Goal: Contribute content: Add original content to the website for others to see

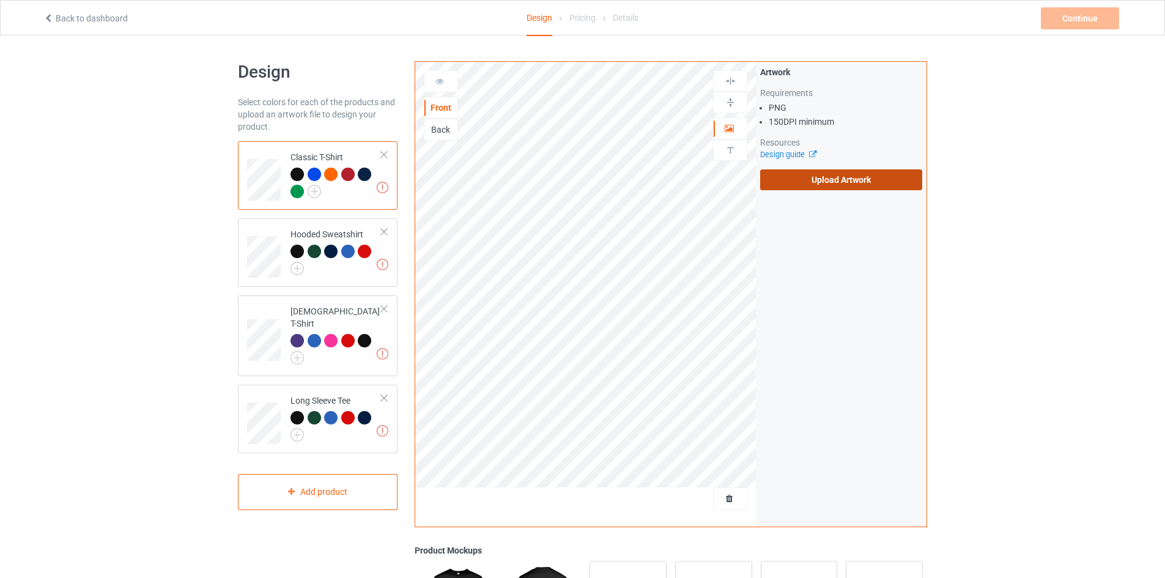
click at [860, 172] on label "Upload Artwork" at bounding box center [841, 179] width 162 height 21
click at [0, 0] on input "Upload Artwork" at bounding box center [0, 0] width 0 height 0
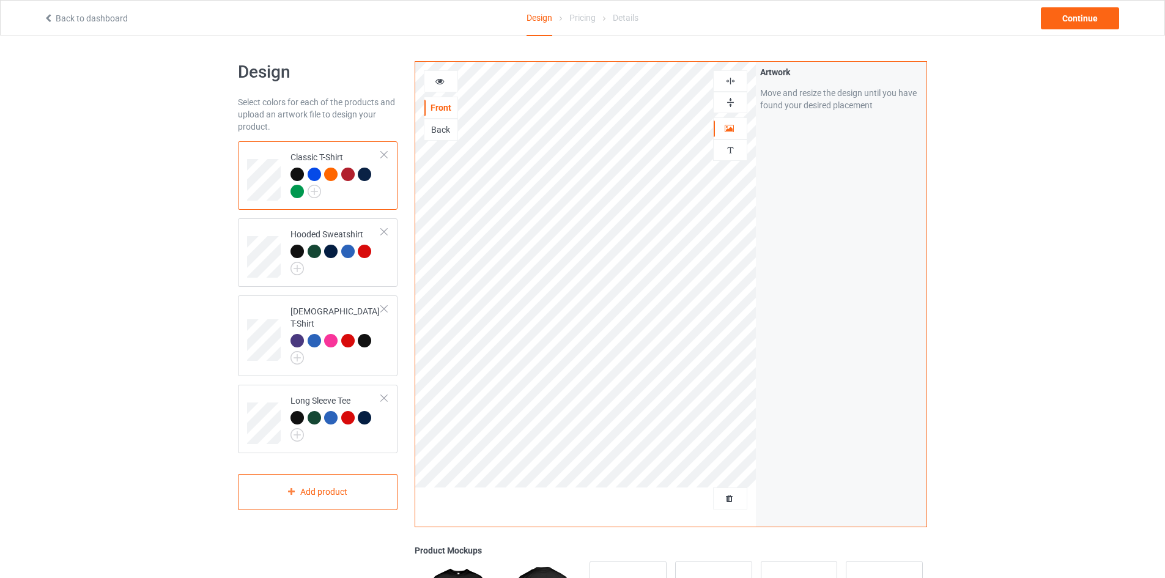
click at [730, 77] on img at bounding box center [731, 81] width 12 height 12
click at [1097, 116] on div "Design Select colors for each of the products and upload an artwork file to des…" at bounding box center [582, 413] width 1165 height 756
click at [1093, 23] on div "Continue" at bounding box center [1080, 18] width 78 height 22
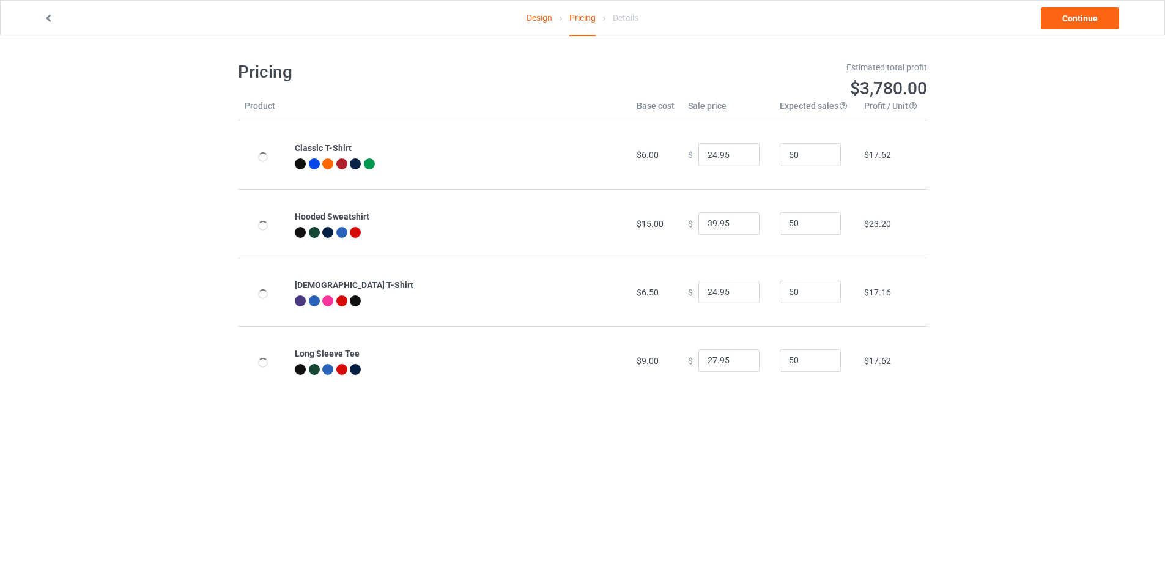
click at [46, 18] on icon at bounding box center [48, 16] width 10 height 9
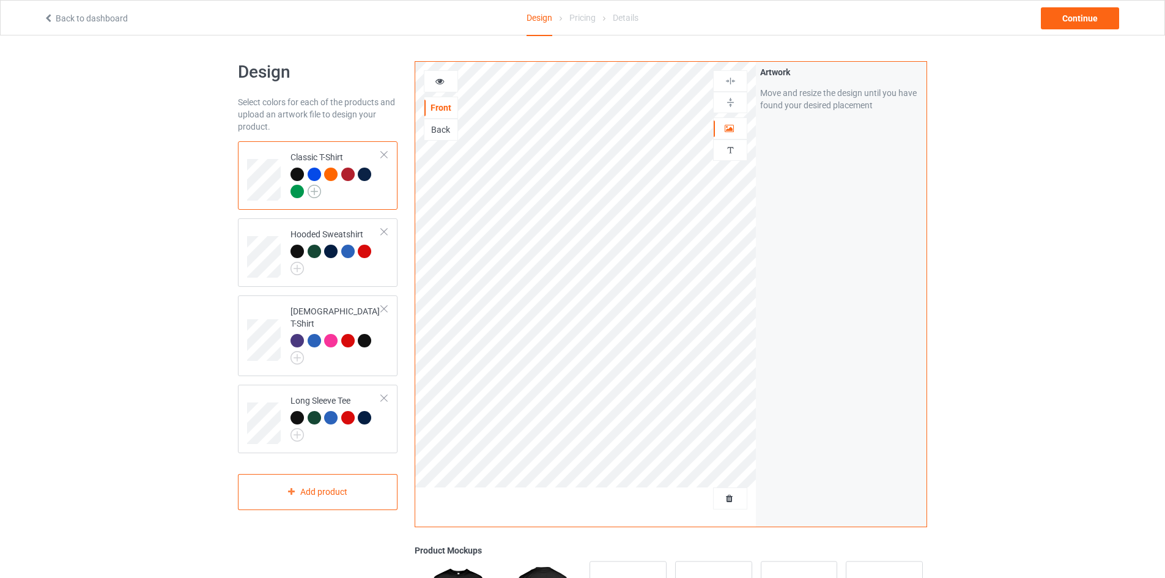
click at [315, 189] on img at bounding box center [314, 191] width 13 height 13
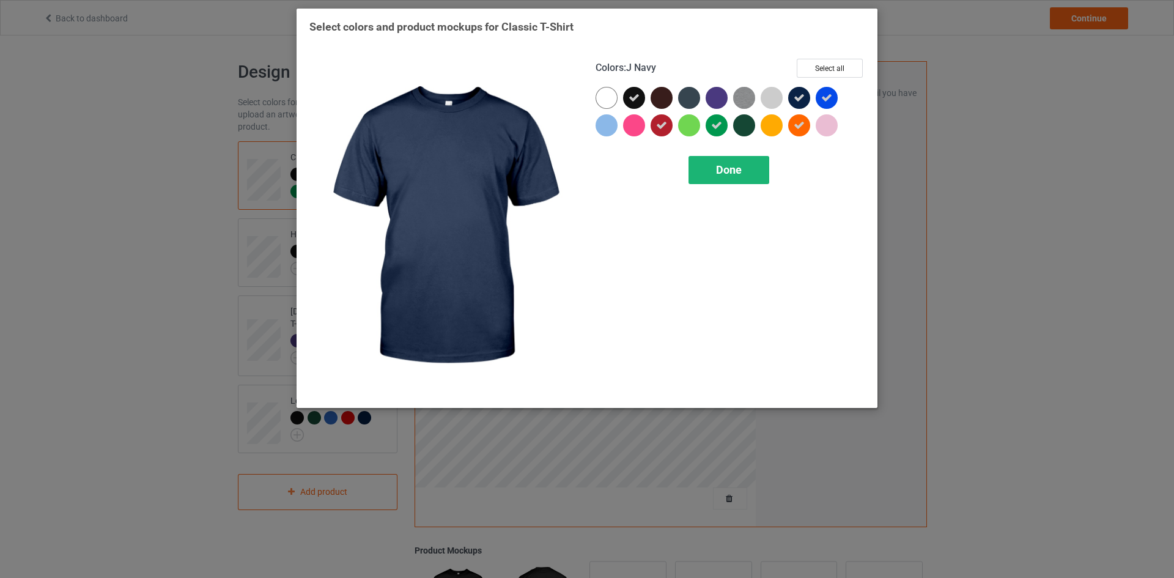
click at [712, 176] on div "Done" at bounding box center [729, 170] width 81 height 28
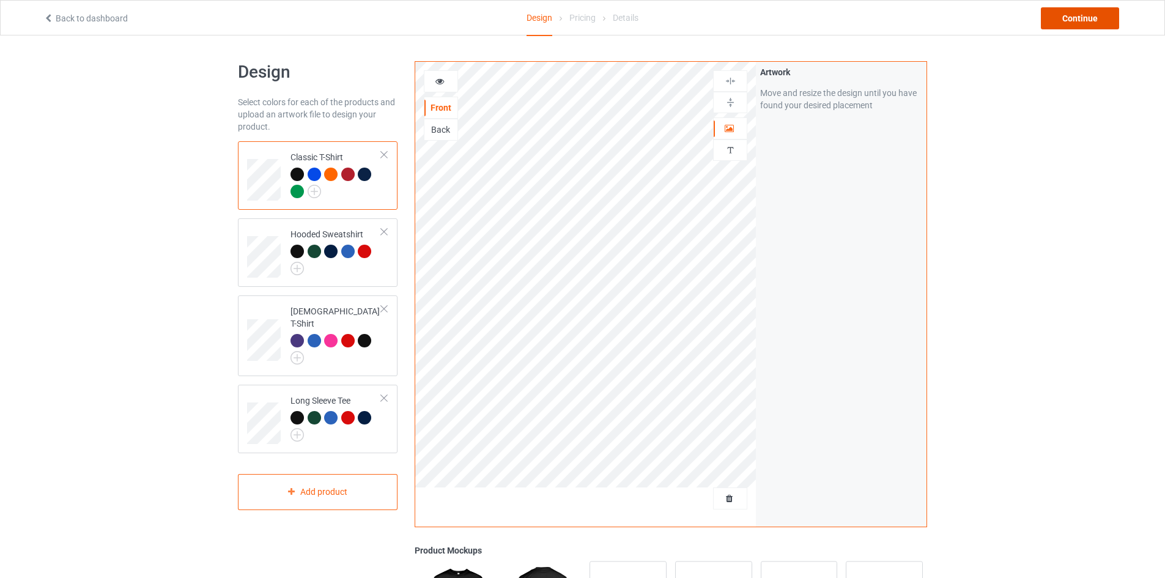
click at [1083, 14] on div "Continue" at bounding box center [1080, 18] width 78 height 22
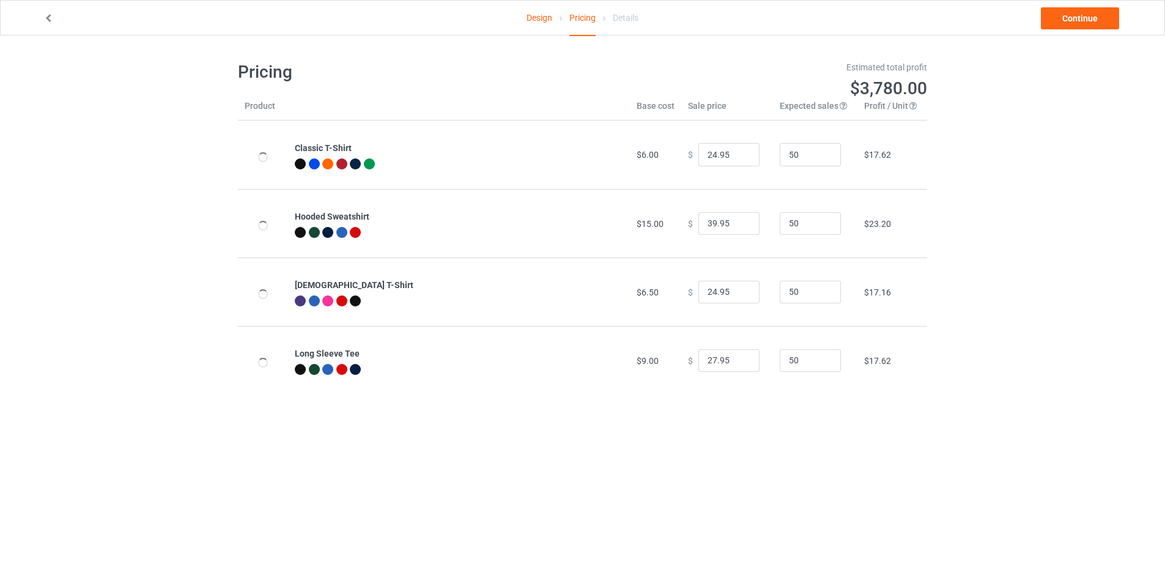
scroll to position [35, 0]
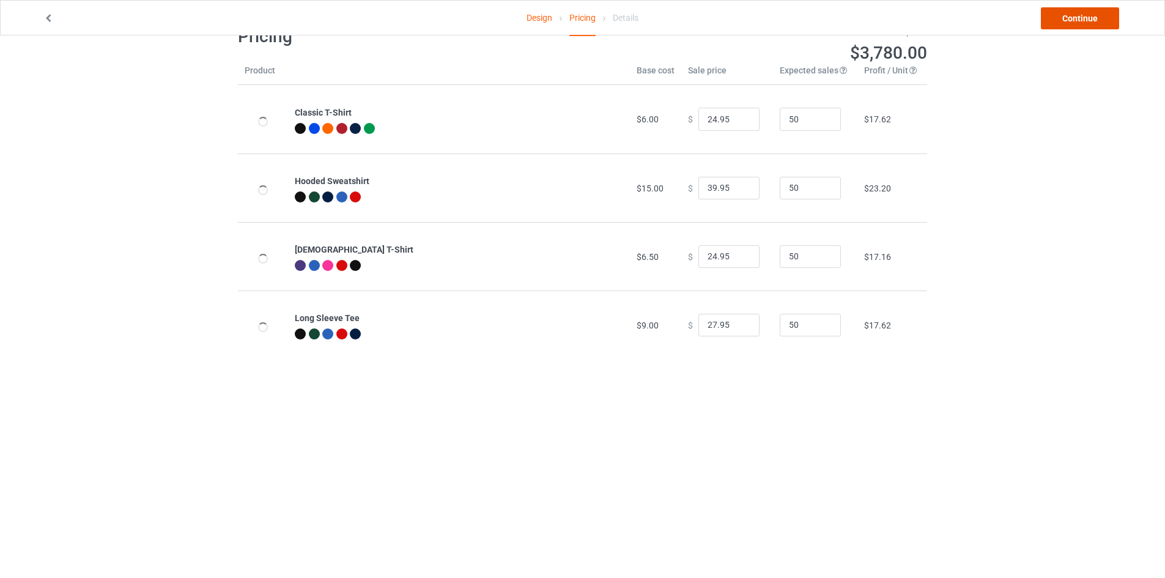
click at [1094, 18] on link "Continue" at bounding box center [1080, 18] width 78 height 22
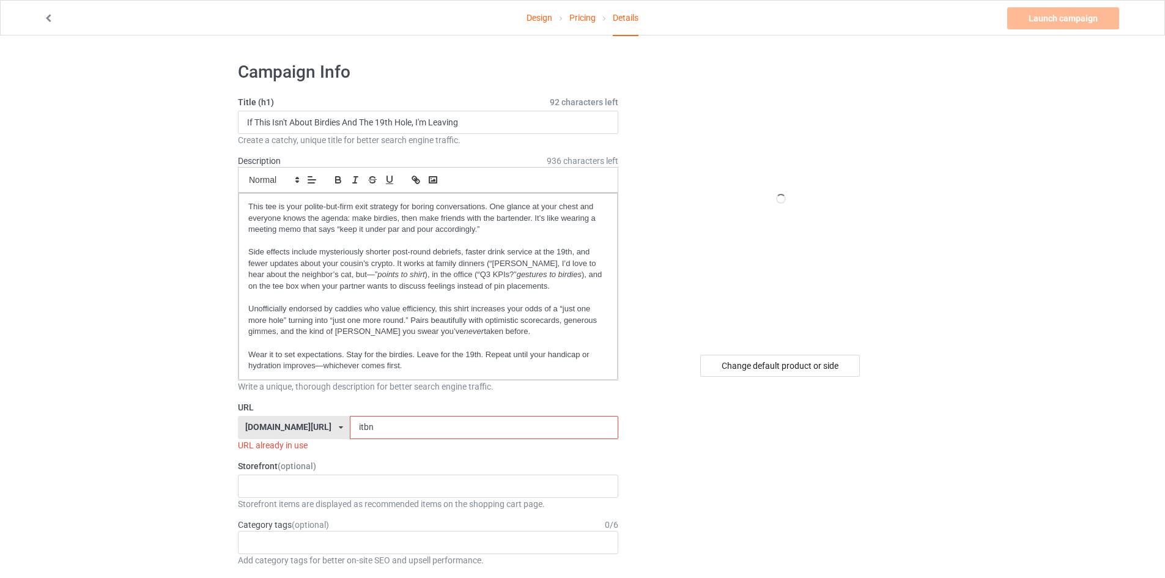
click at [353, 424] on input "itbn" at bounding box center [484, 427] width 268 height 23
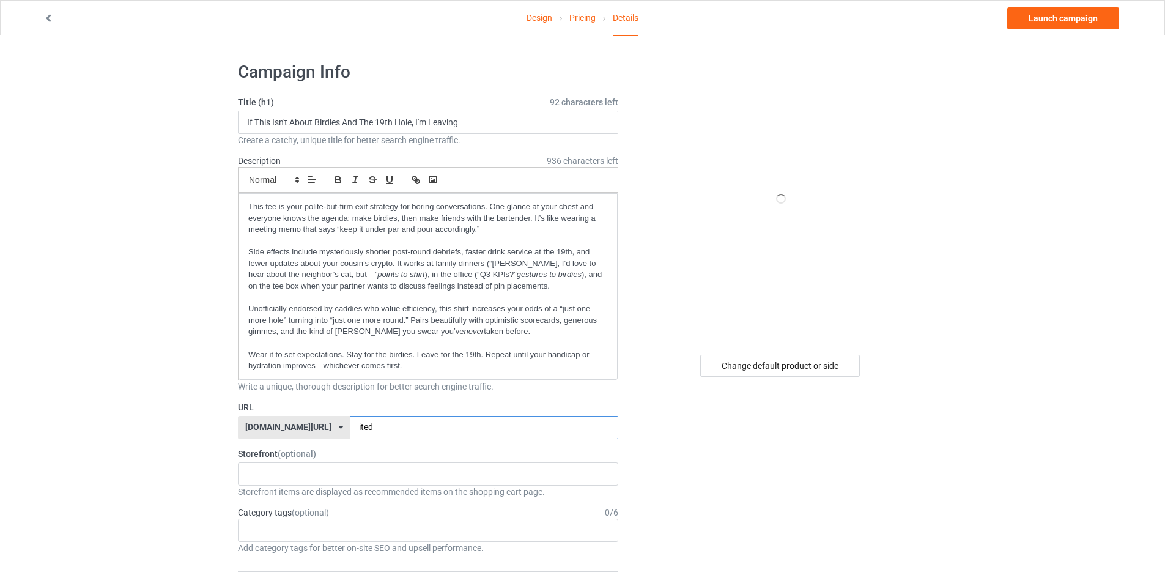
type input "ited"
drag, startPoint x: 316, startPoint y: 124, endPoint x: 339, endPoint y: 124, distance: 23.2
click at [339, 124] on input "If This Isn't About Birdies And The 19th Hole, I'm Leaving" at bounding box center [428, 122] width 380 height 23
drag, startPoint x: 376, startPoint y: 123, endPoint x: 426, endPoint y: 120, distance: 49.6
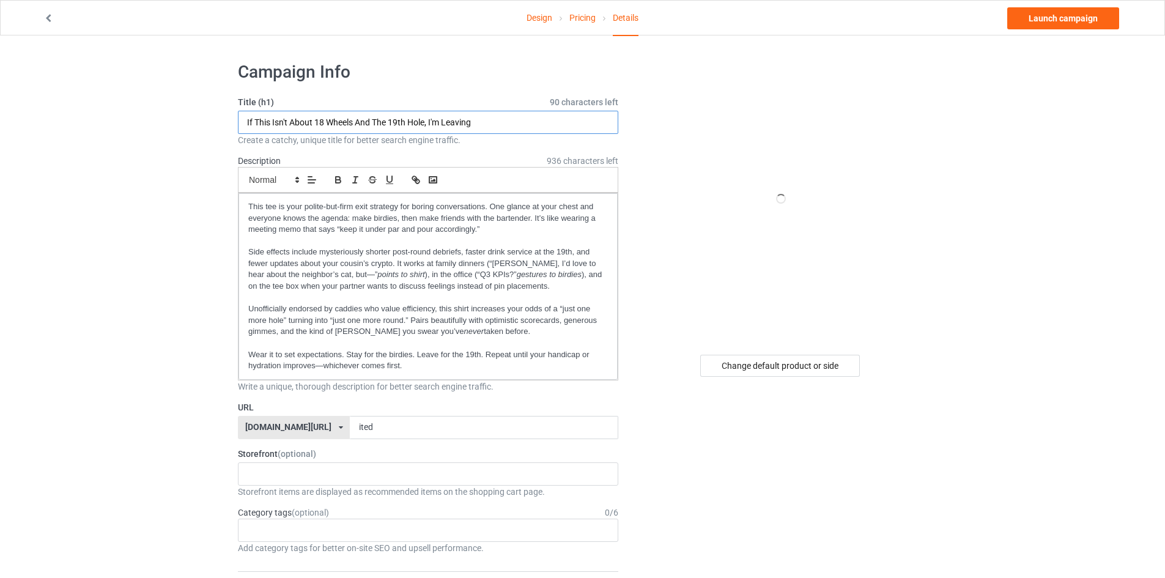
click at [426, 120] on input "If This Isn't About 18 Wheels And The 19th Hole, I'm Leaving" at bounding box center [428, 122] width 380 height 23
type input "If This Isn't About 18 Wheels And Diesel, I'm Leaving"
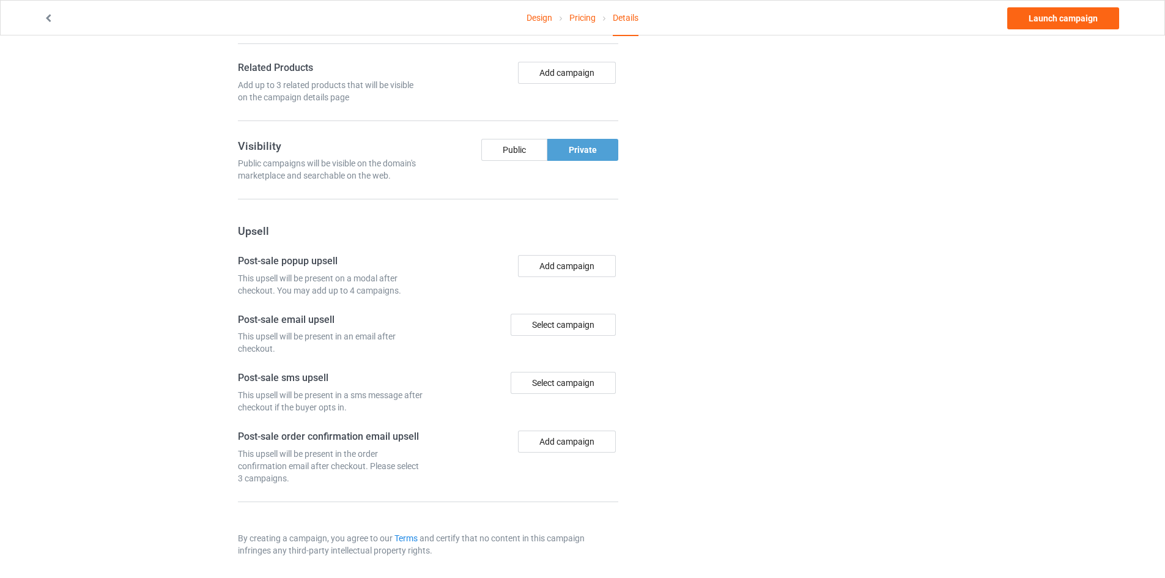
scroll to position [860, 0]
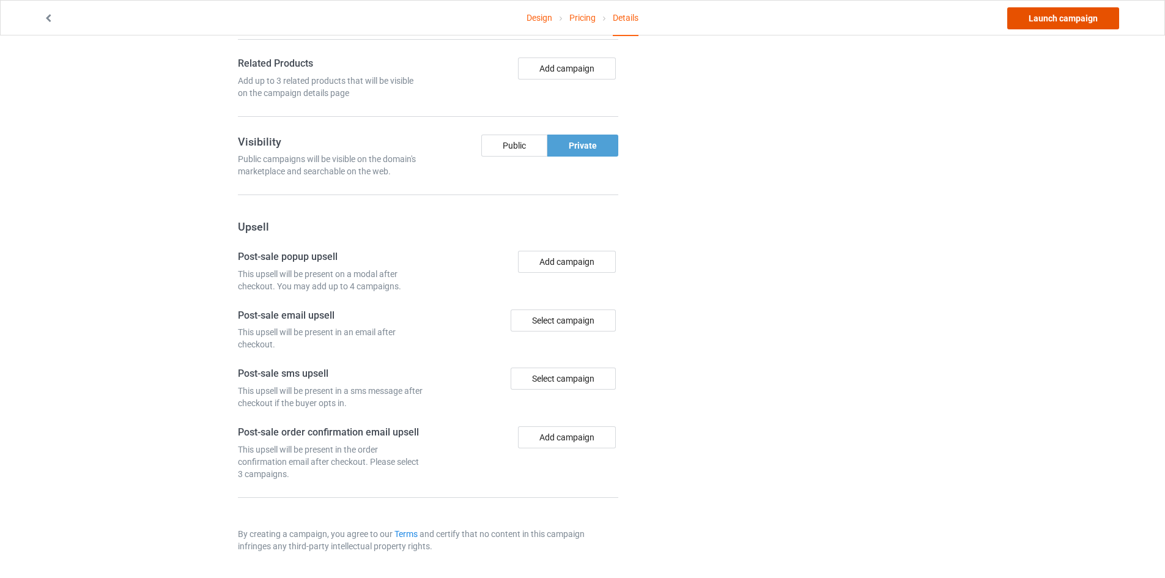
click at [1073, 21] on link "Launch campaign" at bounding box center [1063, 18] width 112 height 22
